Goal: Entertainment & Leisure: Consume media (video, audio)

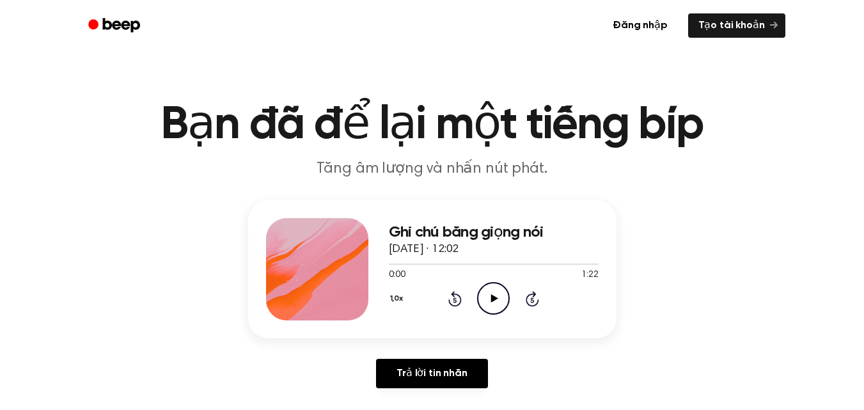
click at [492, 301] on icon at bounding box center [494, 298] width 7 height 8
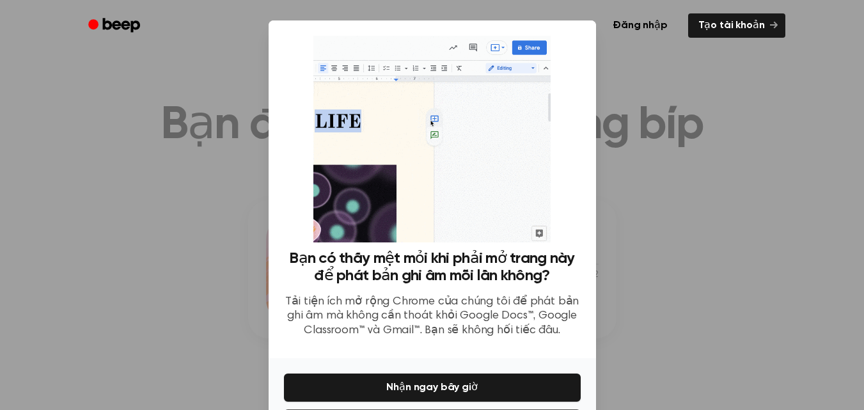
click at [692, 182] on div at bounding box center [432, 205] width 864 height 410
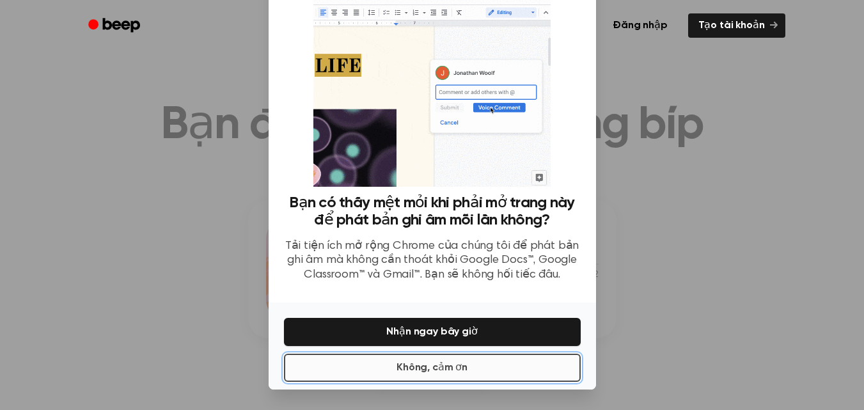
click at [460, 362] on font "Không, cảm ơn" at bounding box center [431, 367] width 71 height 10
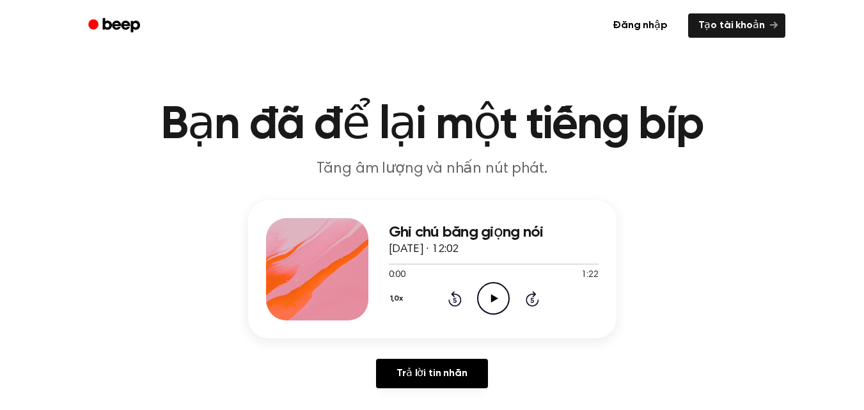
click at [498, 292] on icon "Play Audio" at bounding box center [493, 298] width 33 height 33
click at [488, 296] on icon "Play Audio" at bounding box center [493, 298] width 33 height 33
click at [490, 294] on icon "Play Audio" at bounding box center [493, 298] width 33 height 33
